Goal: Task Accomplishment & Management: Use online tool/utility

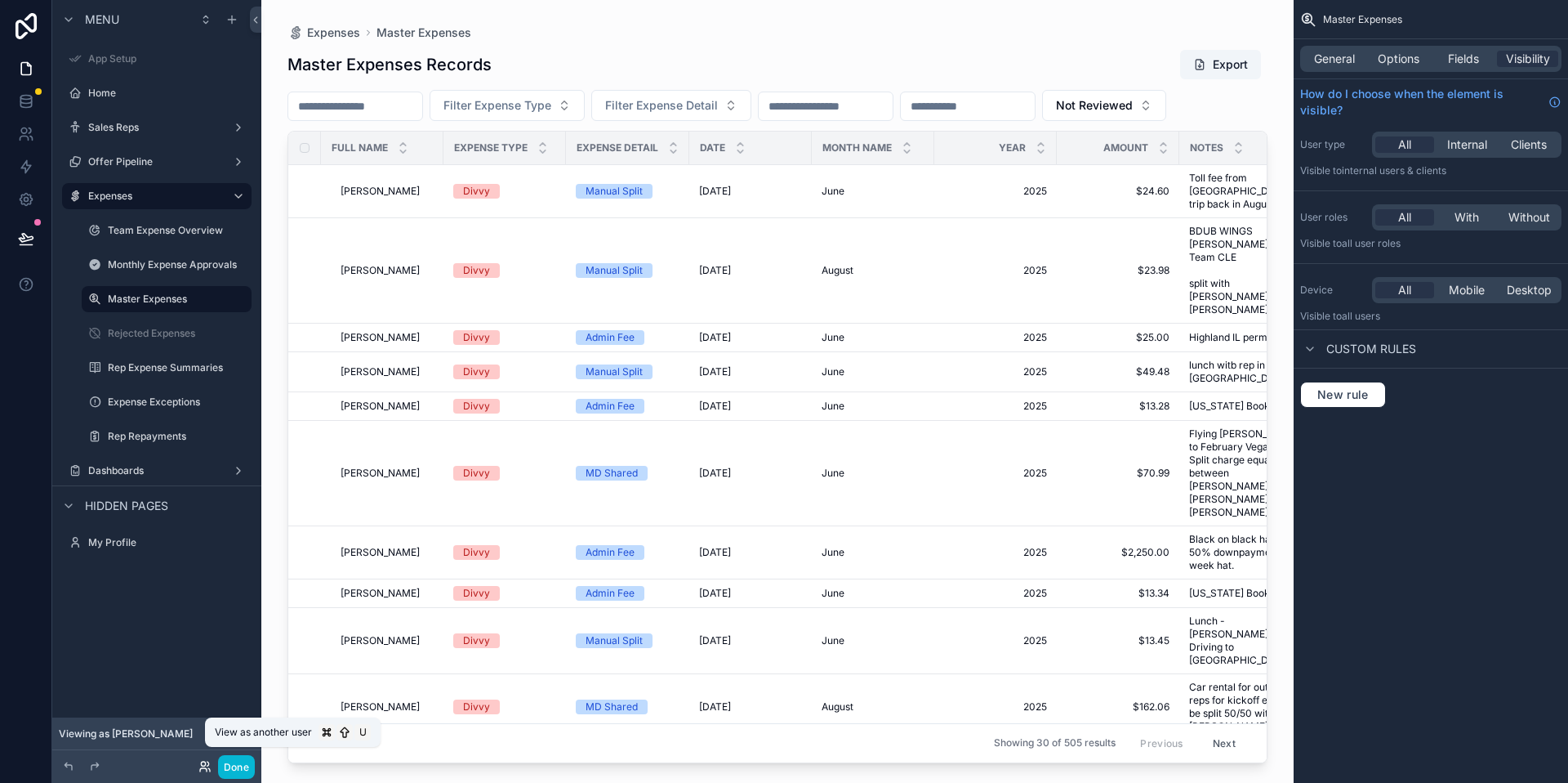
click at [202, 772] on icon at bounding box center [205, 766] width 13 height 13
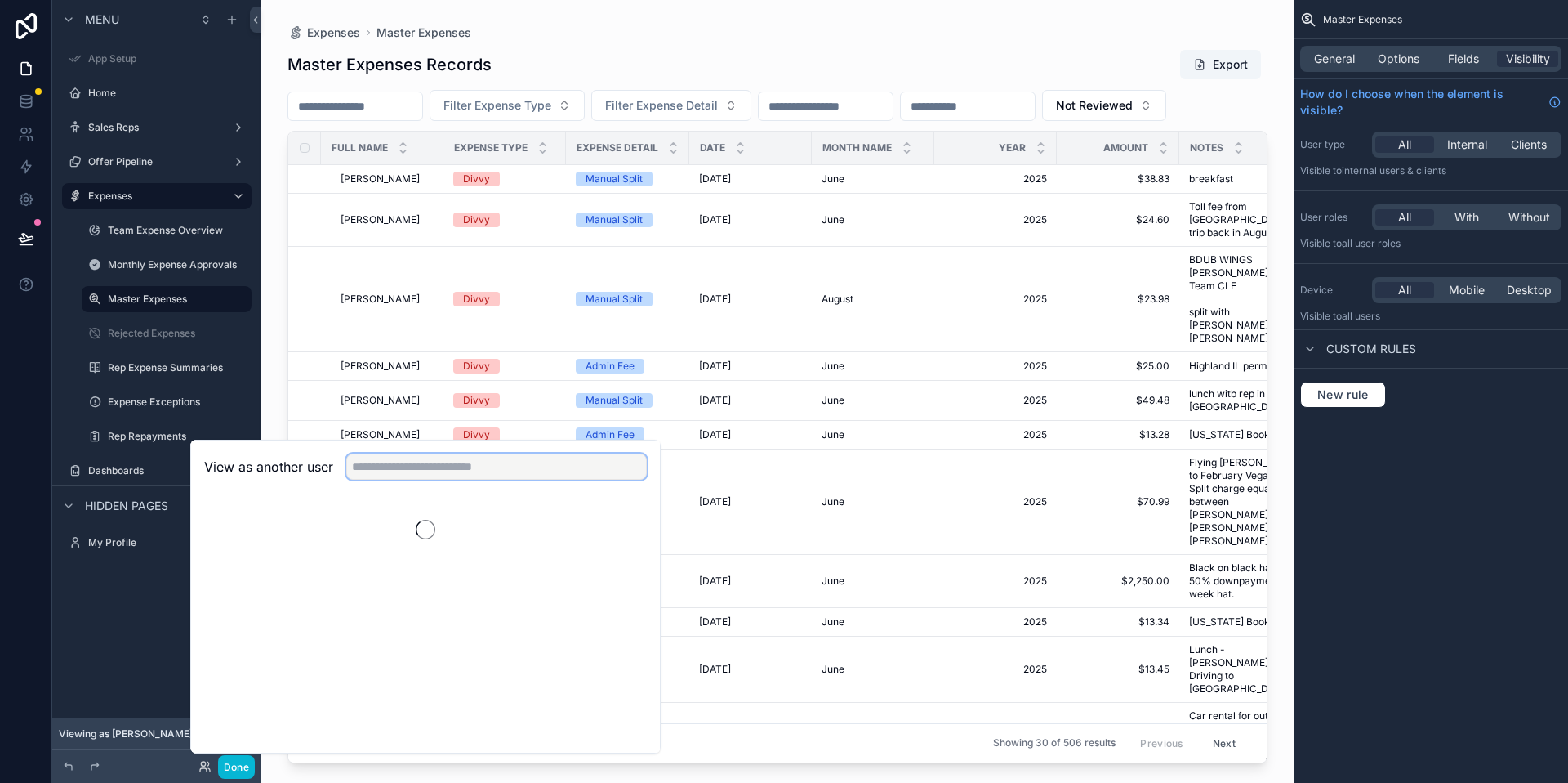
click at [387, 469] on input "text" at bounding box center [496, 467] width 301 height 26
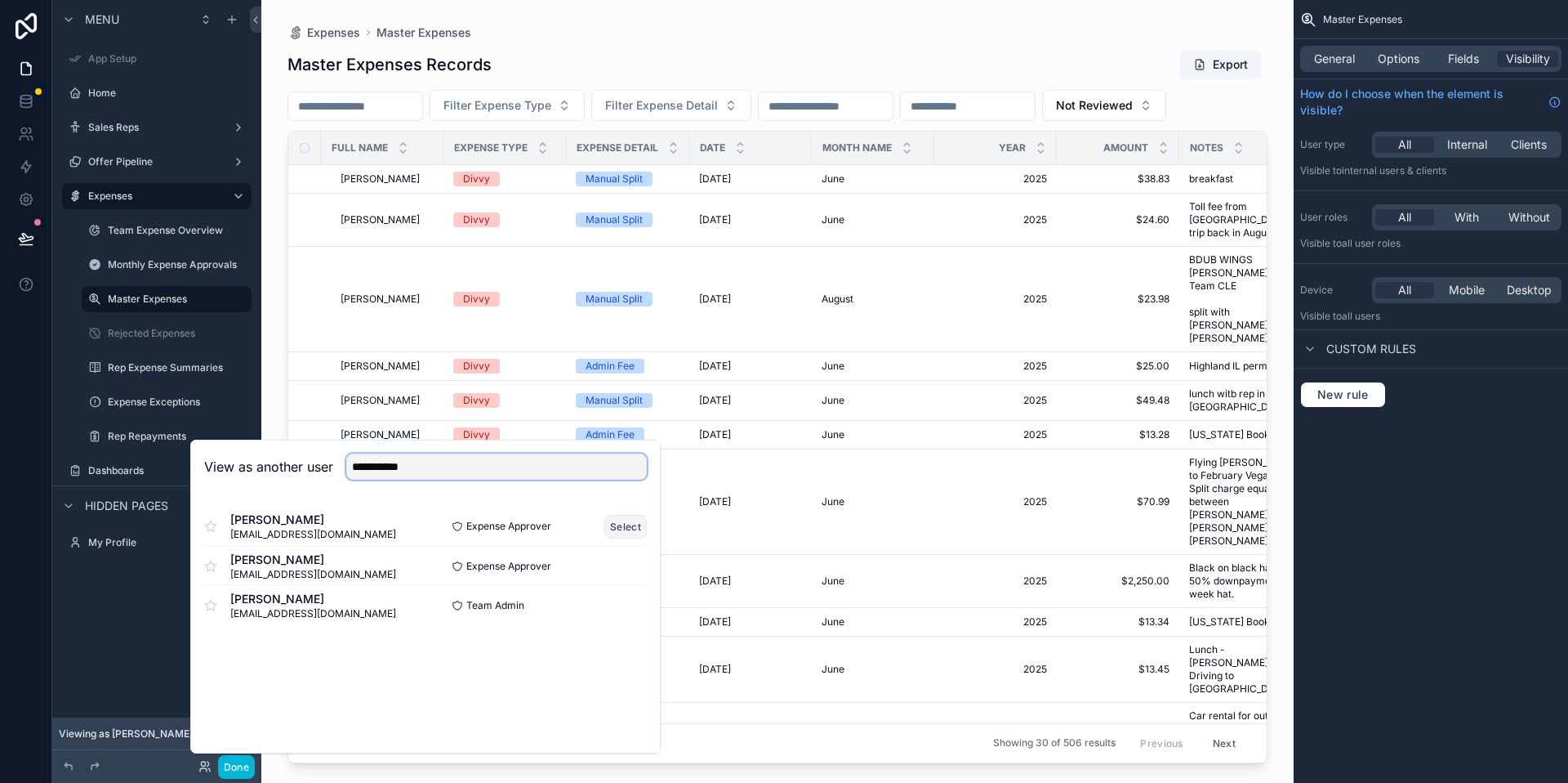
type input "**********"
click at [628, 526] on button "Select" at bounding box center [625, 527] width 42 height 23
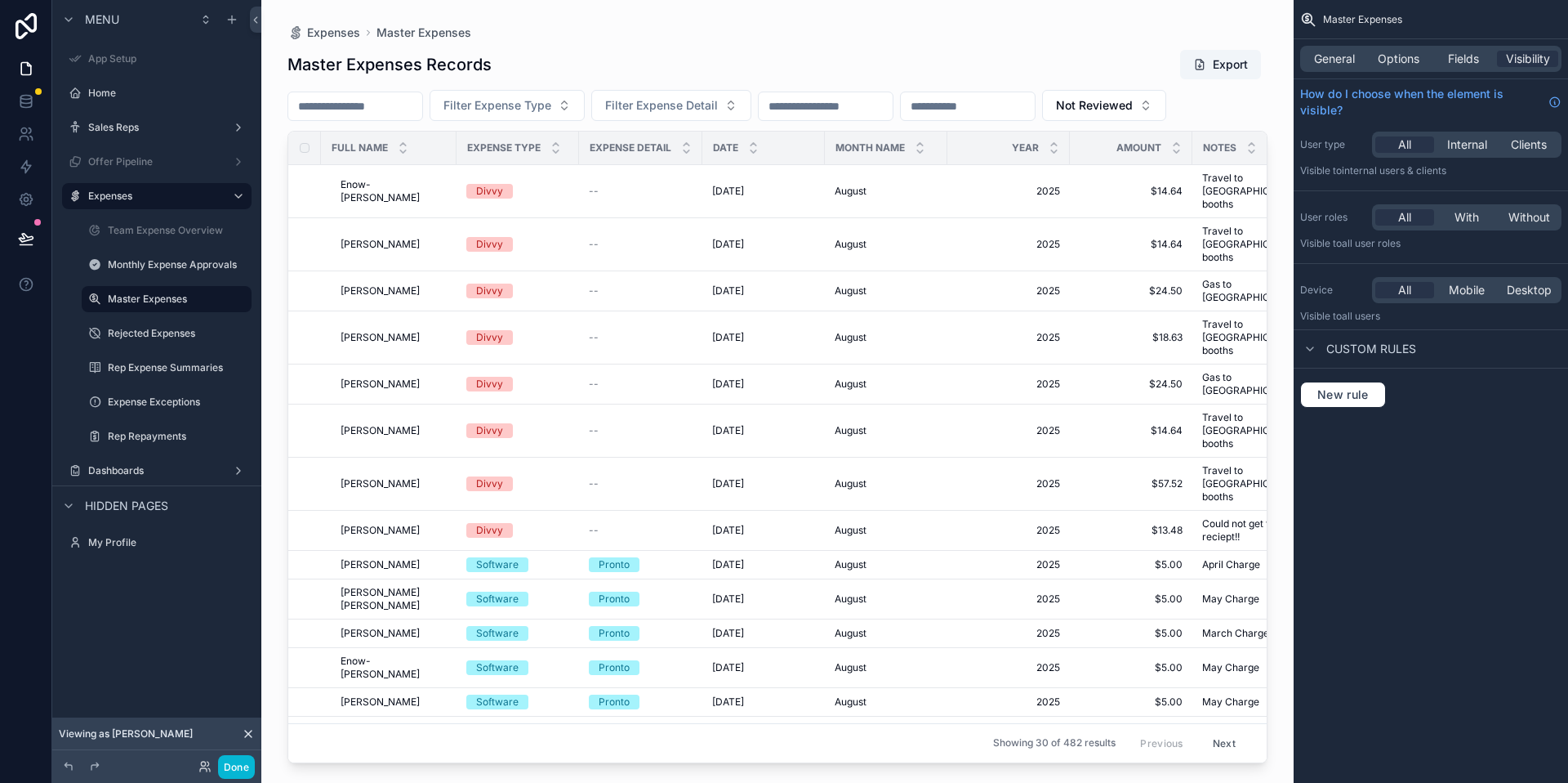
drag, startPoint x: 1257, startPoint y: 396, endPoint x: 1259, endPoint y: 419, distance: 23.1
click at [1259, 419] on div "scrollable content" at bounding box center [777, 381] width 1032 height 763
click at [1166, 116] on button "Not Reviewed" at bounding box center [1104, 105] width 124 height 31
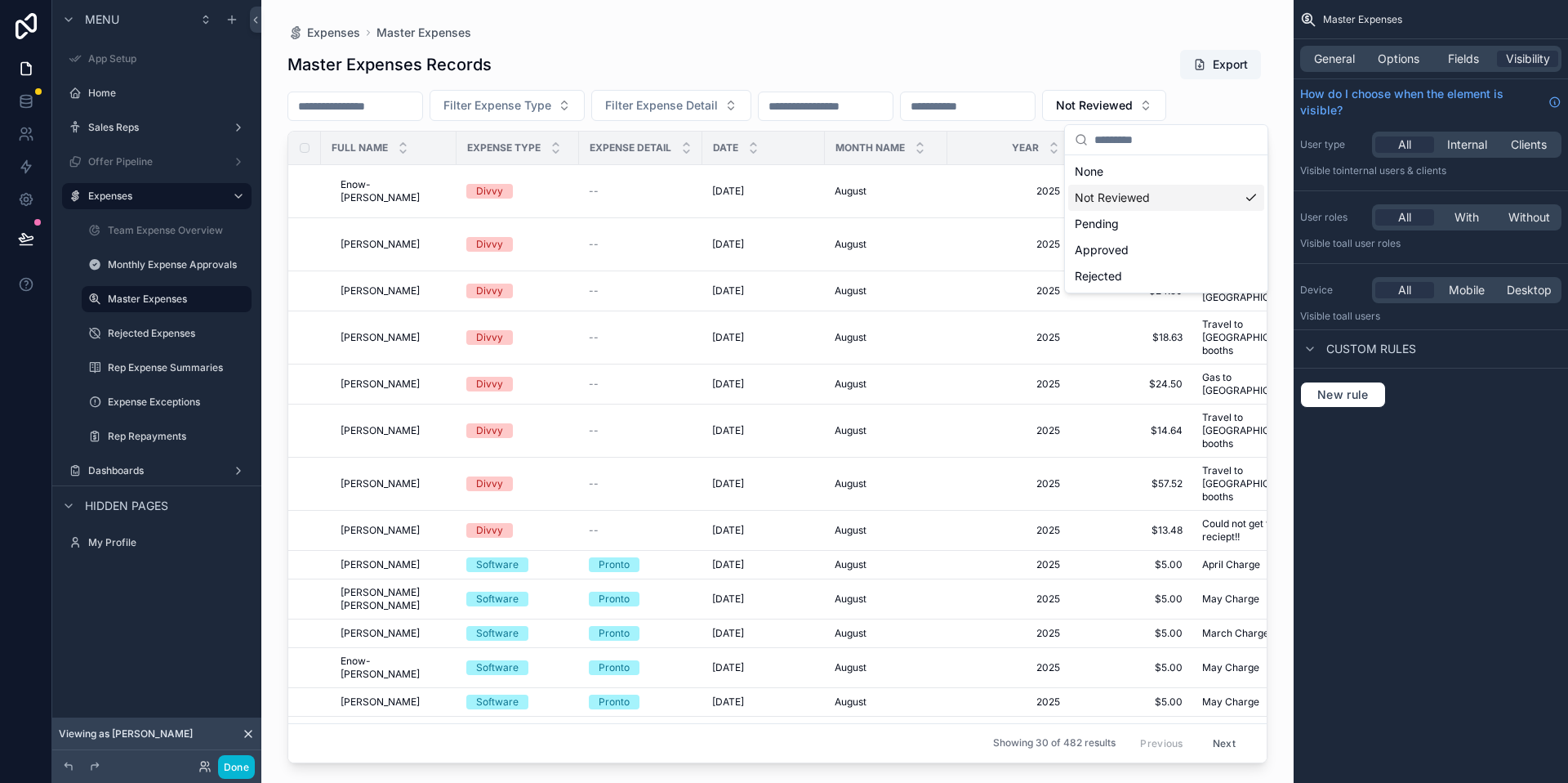
click at [1172, 216] on div "Pending" at bounding box center [1166, 224] width 196 height 26
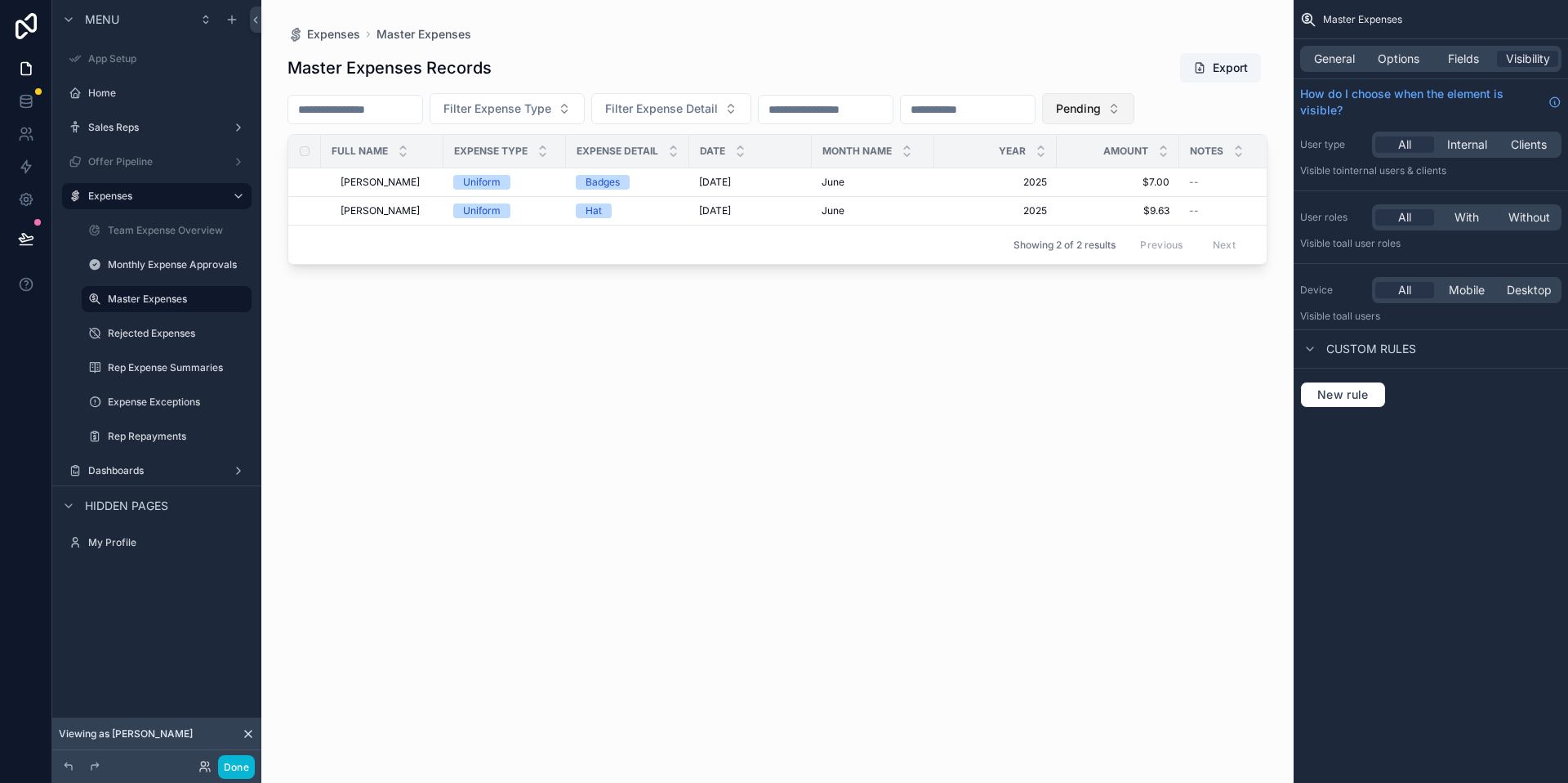
click at [1135, 115] on button "Pending" at bounding box center [1088, 109] width 93 height 31
click at [1140, 265] on div "Approved" at bounding box center [1151, 253] width 196 height 26
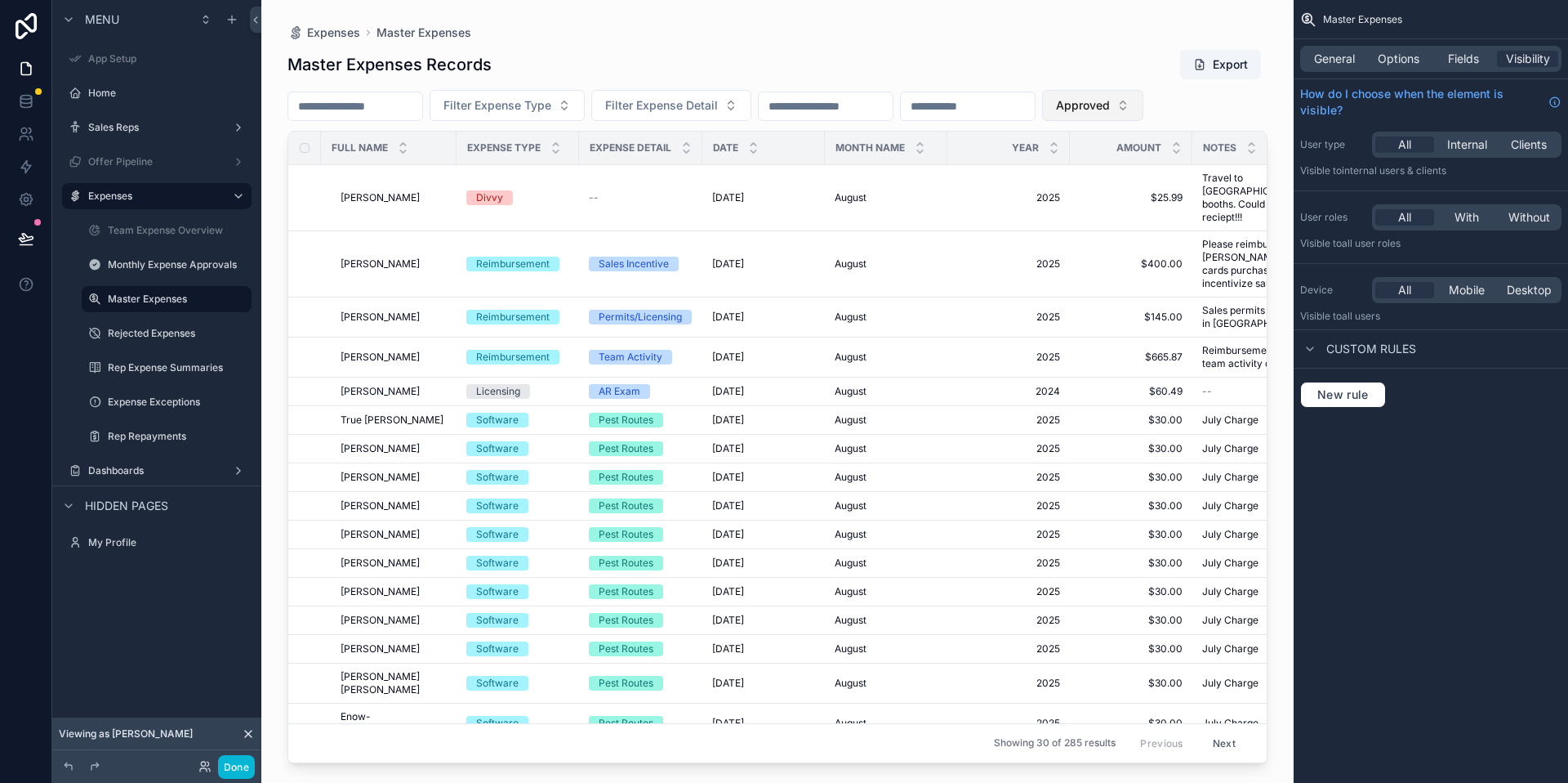
click at [1144, 114] on button "Approved" at bounding box center [1093, 105] width 102 height 31
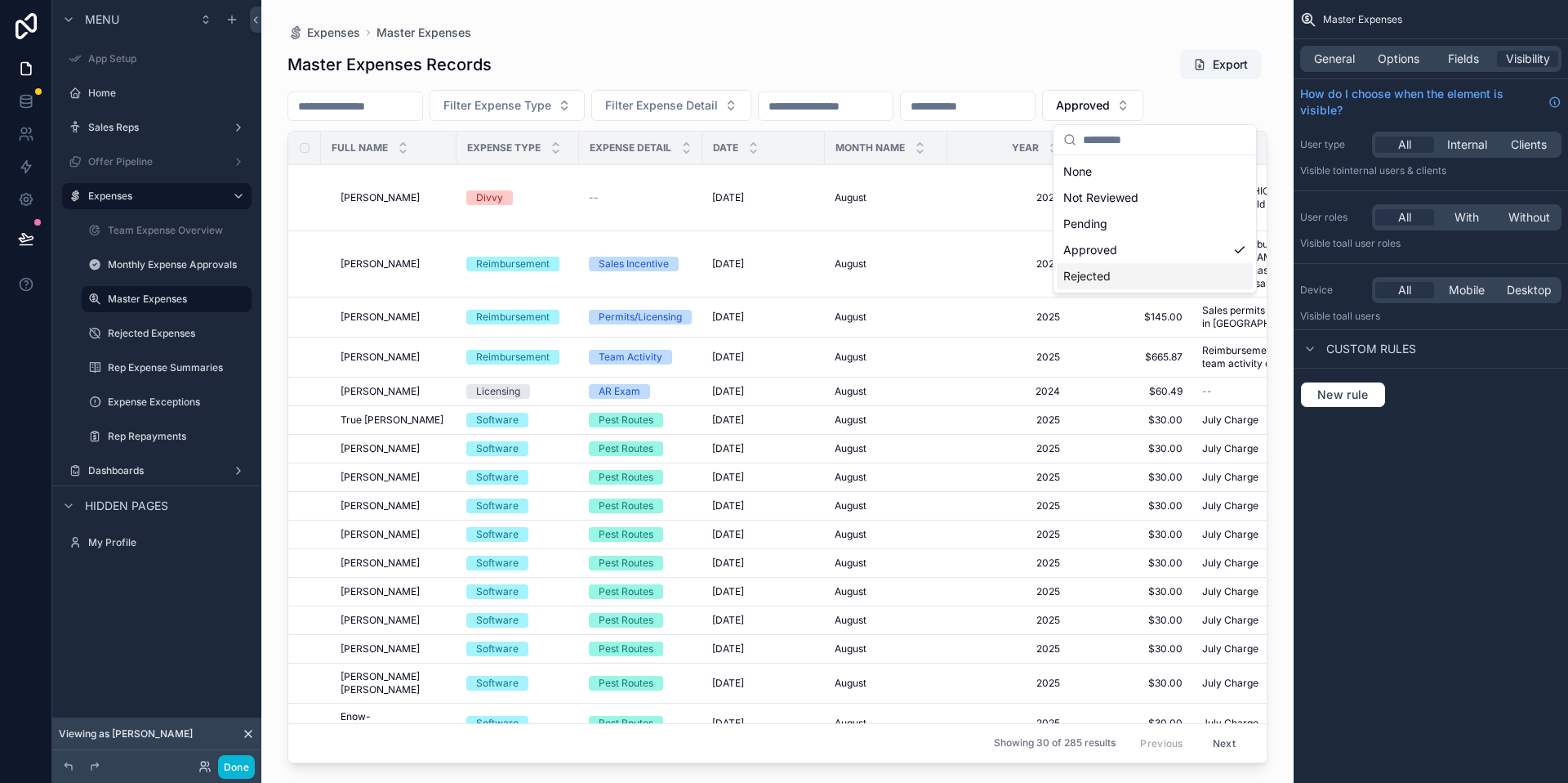
click at [1122, 283] on div "Rejected" at bounding box center [1155, 276] width 196 height 26
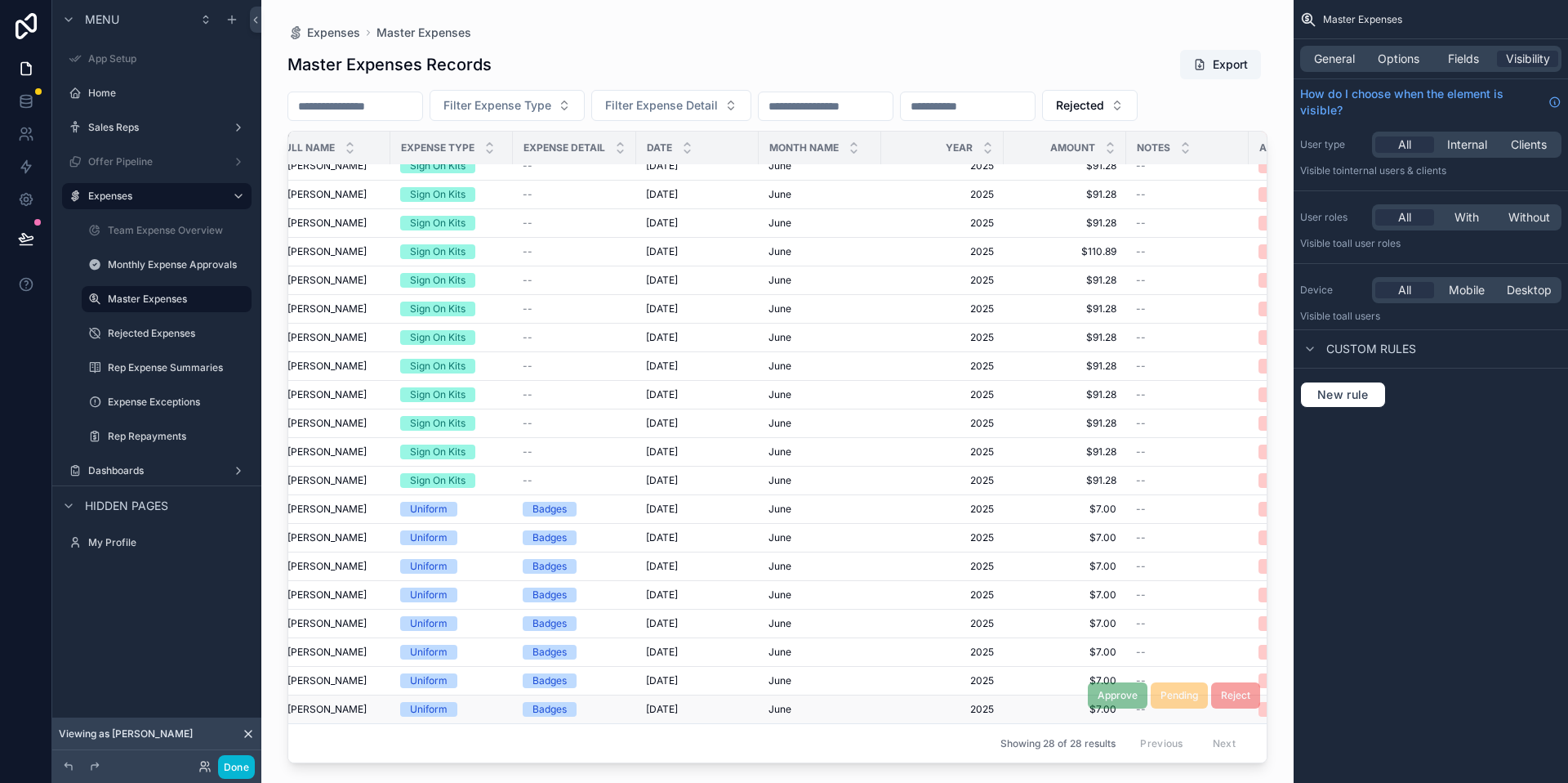
scroll to position [254, 0]
